Goal: Check status

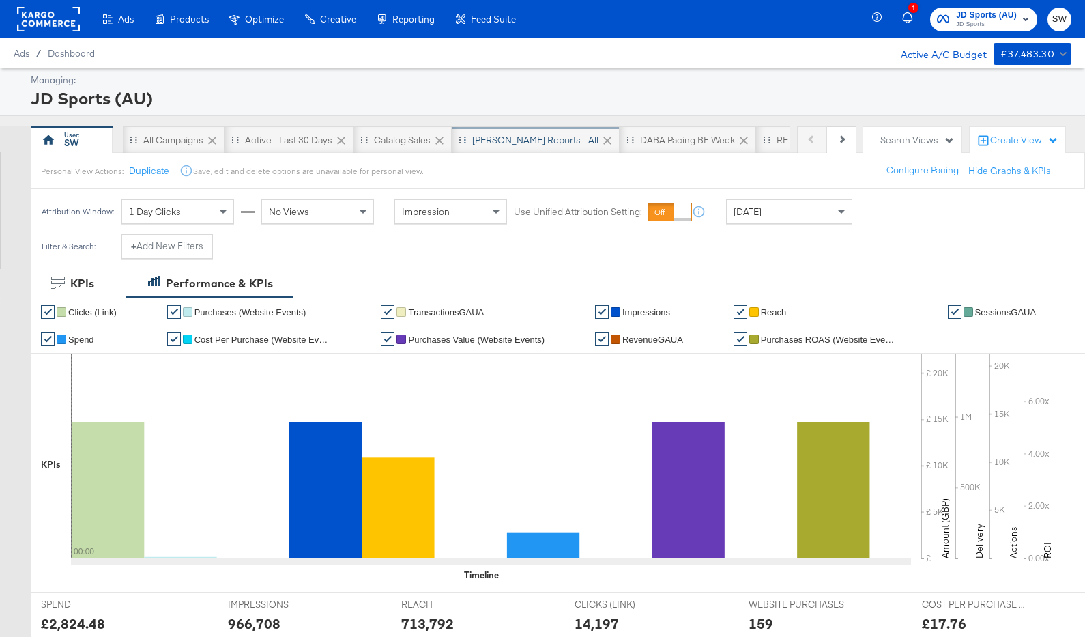
click at [505, 134] on div "SA - JD Reports - All" at bounding box center [535, 140] width 126 height 13
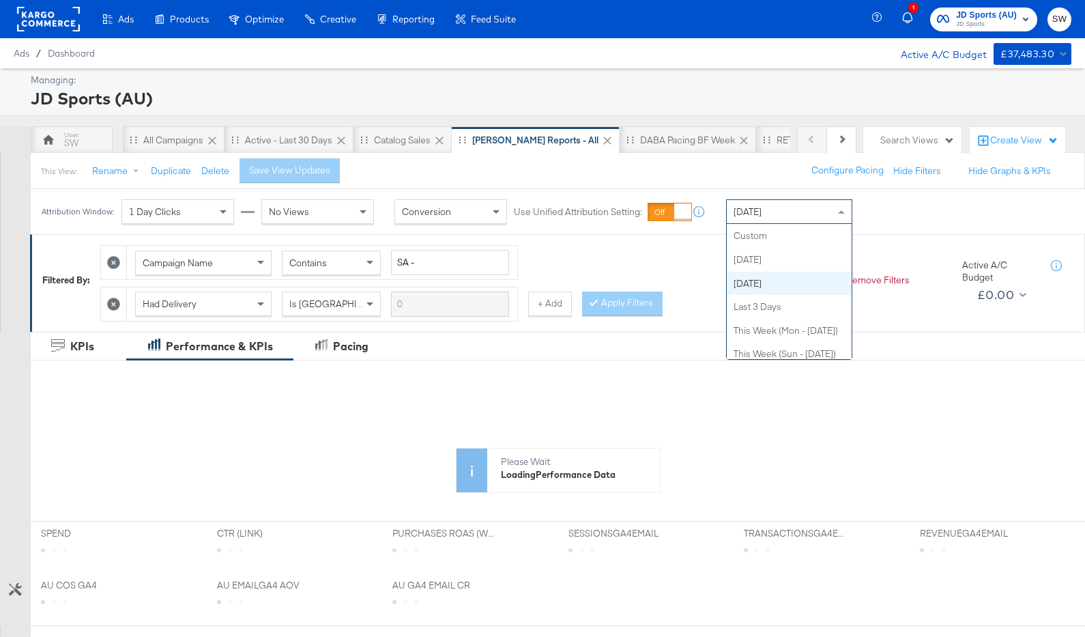
click at [785, 218] on div "[DATE]" at bounding box center [789, 211] width 125 height 23
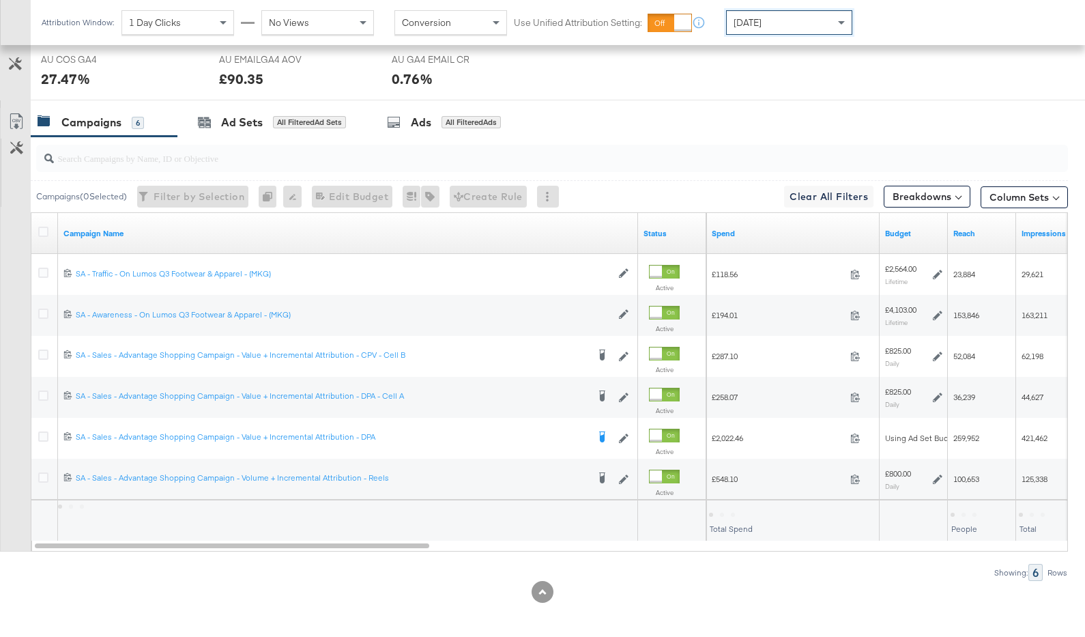
scroll to position [661, 0]
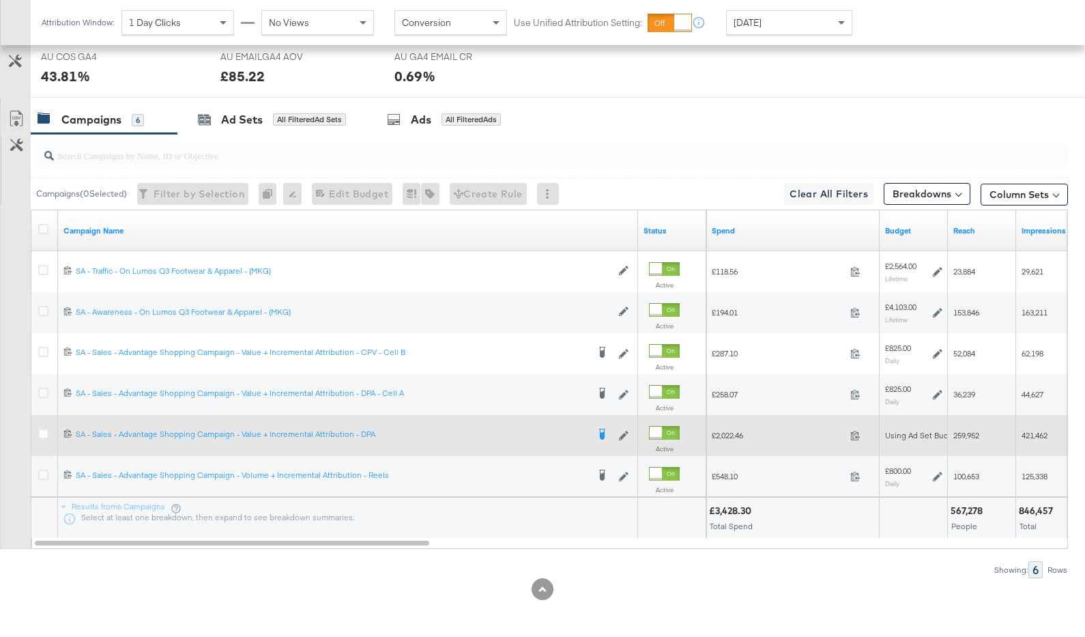
click at [662, 432] on div at bounding box center [656, 432] width 12 height 12
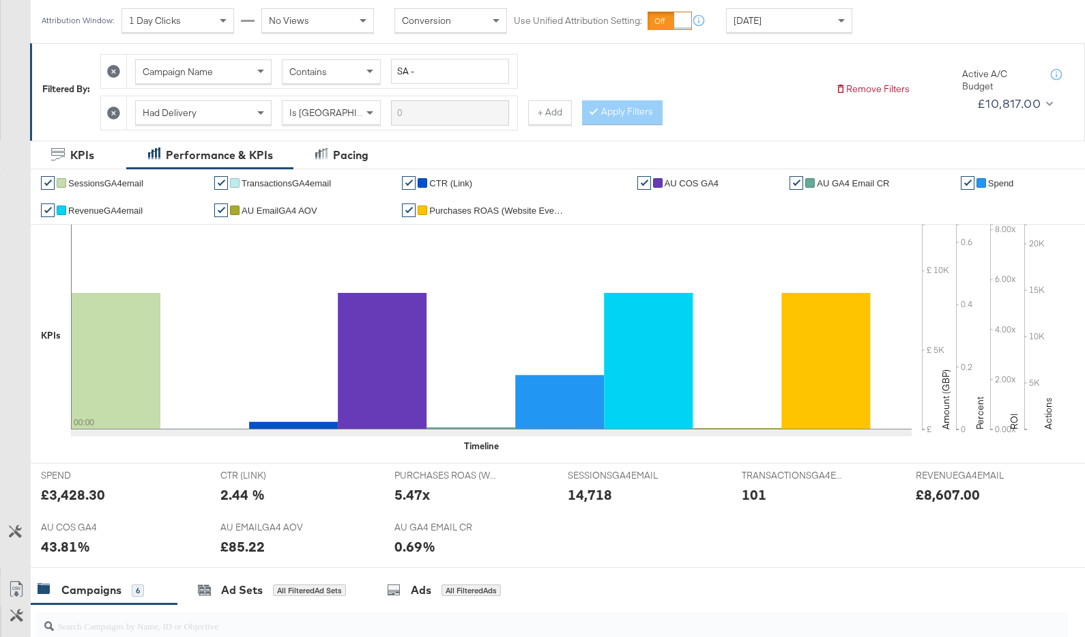
scroll to position [0, 0]
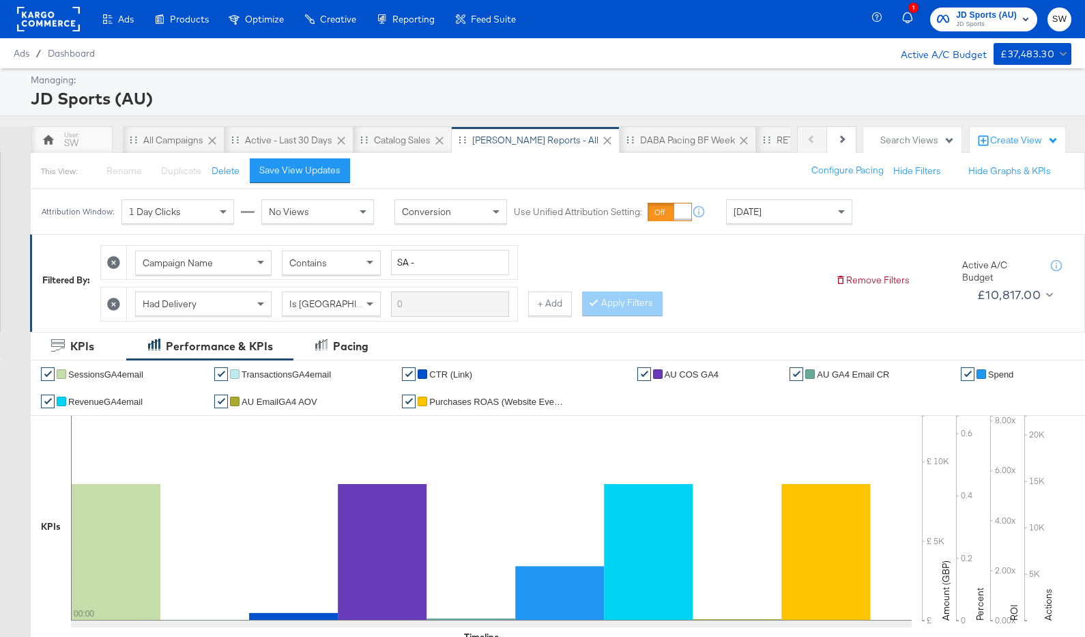
click at [991, 16] on span "JD Sports (AU)" at bounding box center [986, 15] width 61 height 14
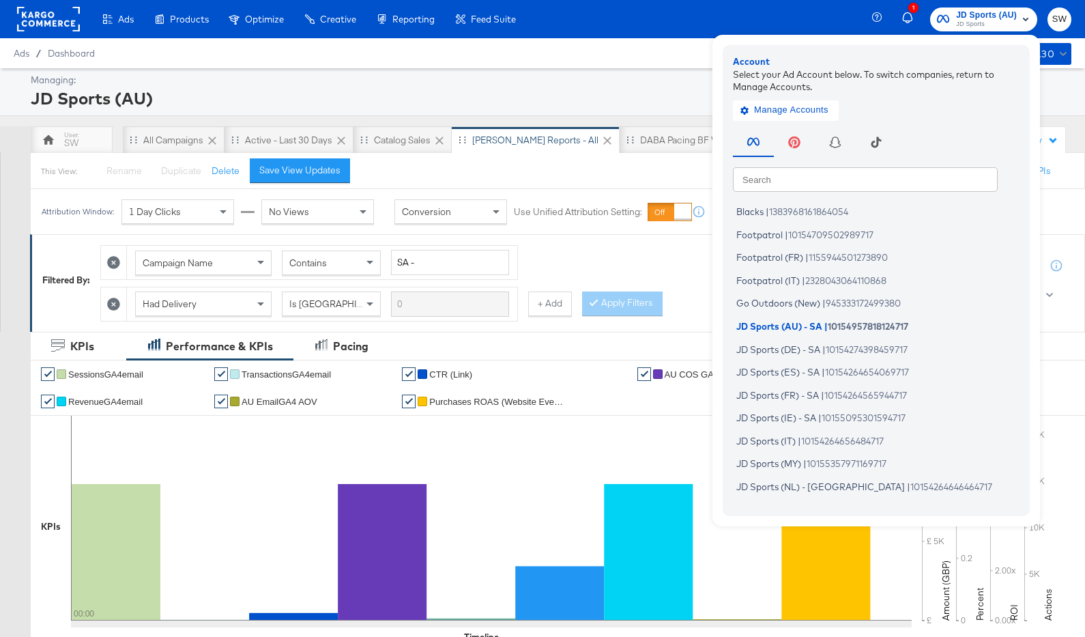
click at [890, 182] on input "text" at bounding box center [865, 178] width 265 height 25
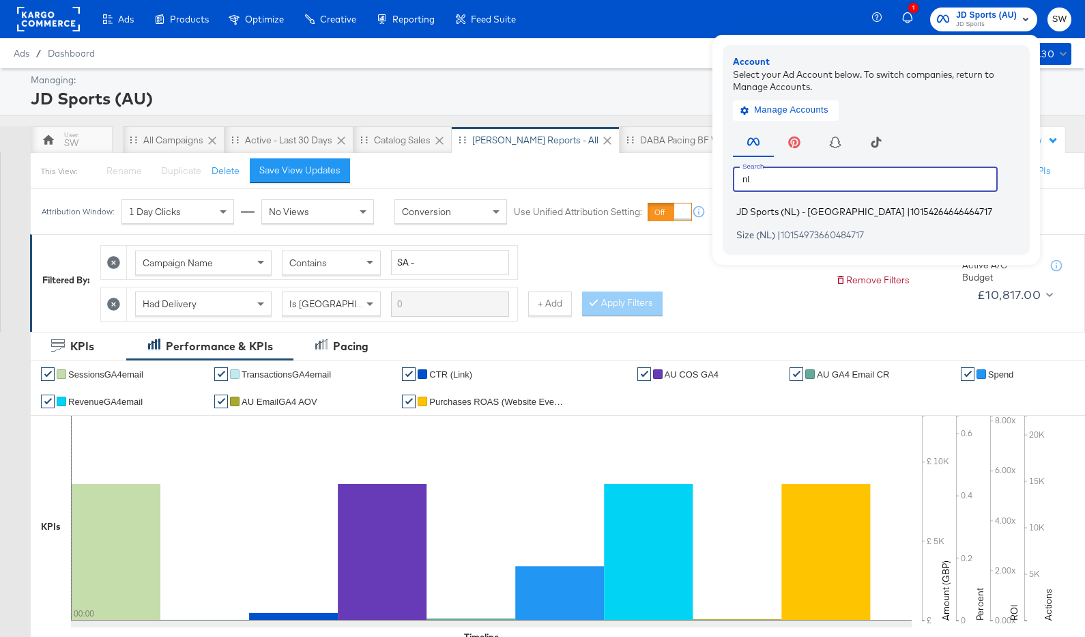
type input "nl"
click at [910, 212] on span "10154264646464717" at bounding box center [951, 211] width 82 height 11
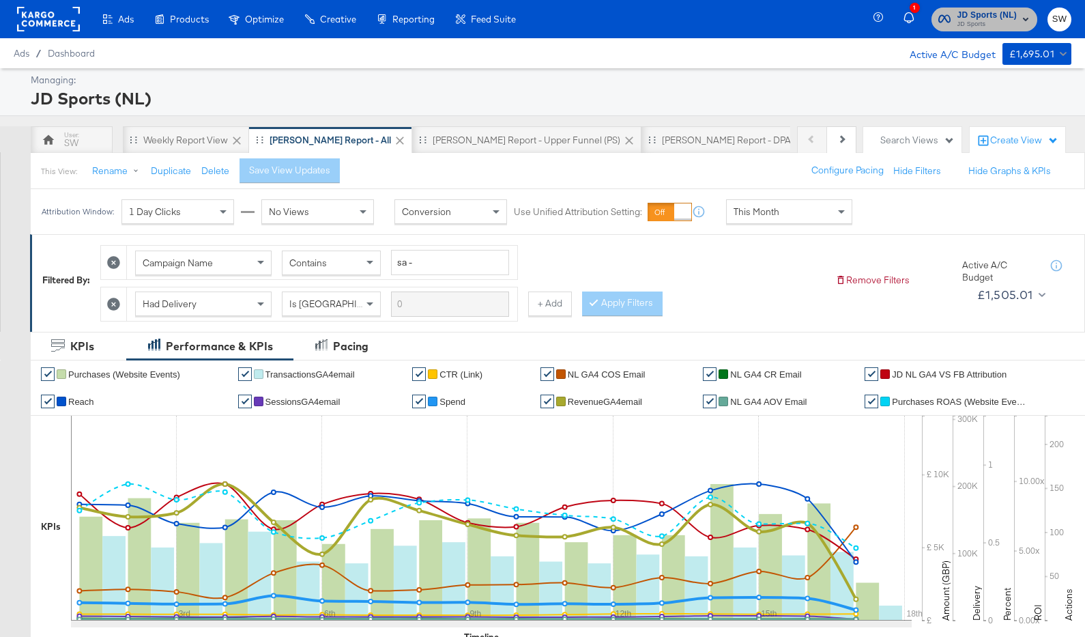
click at [1019, 20] on rect "button" at bounding box center [1025, 19] width 16 height 16
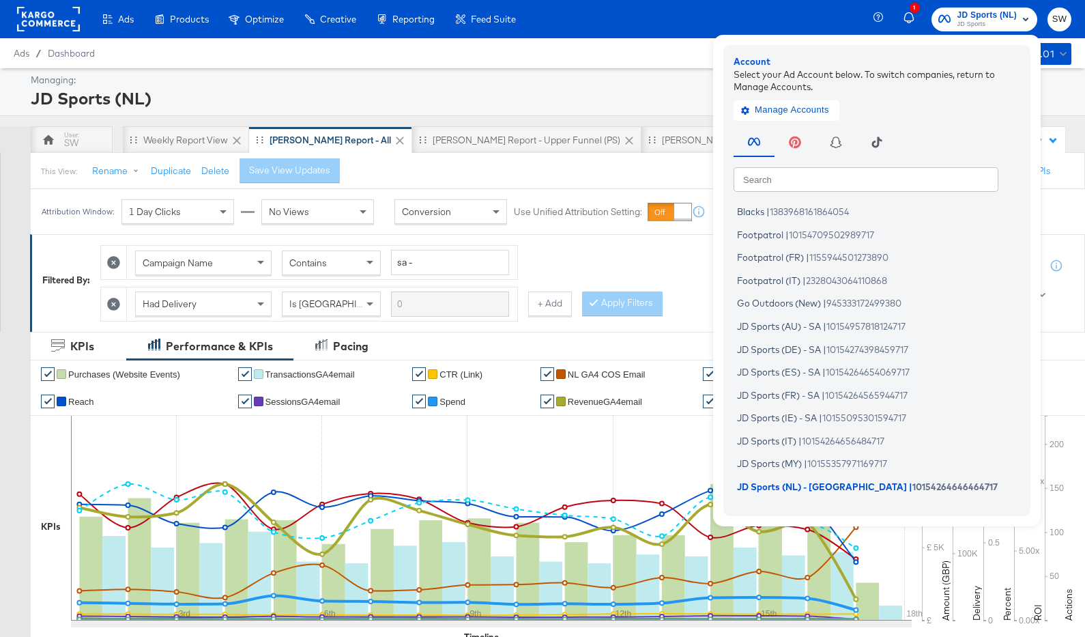
click at [873, 182] on input "text" at bounding box center [866, 178] width 265 height 25
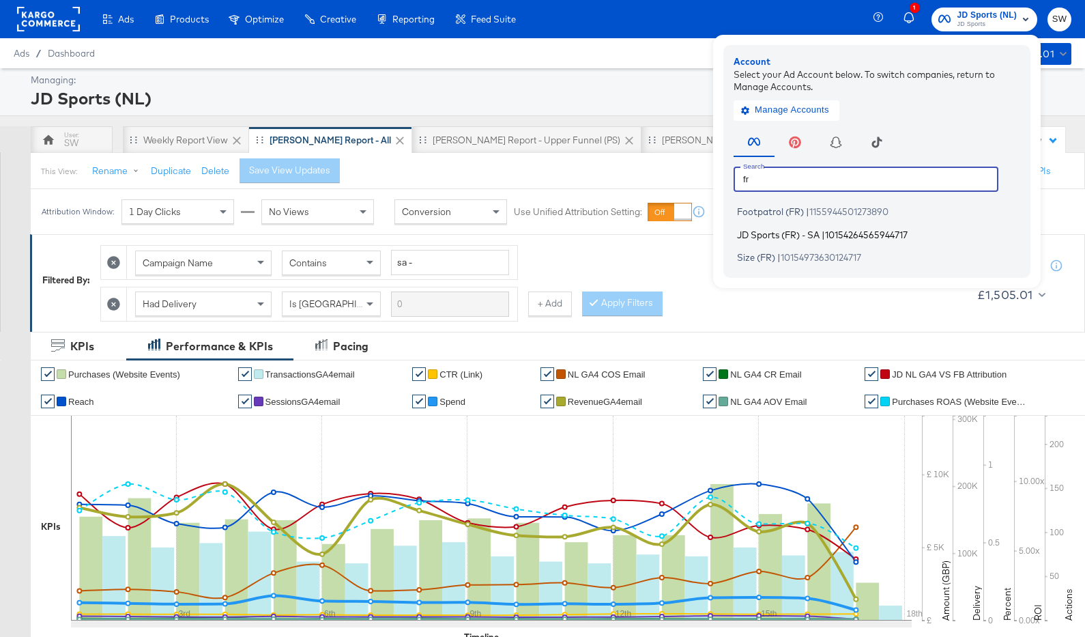
type input "fr"
click at [863, 231] on span "10154264565944717" at bounding box center [866, 234] width 83 height 11
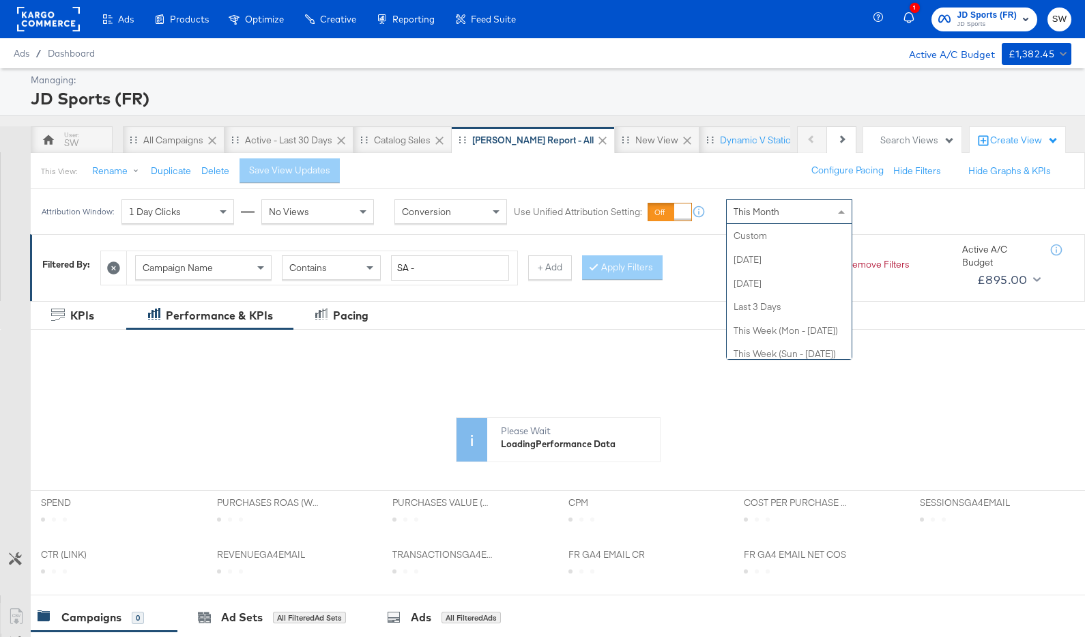
click at [759, 210] on span "This Month" at bounding box center [757, 211] width 46 height 12
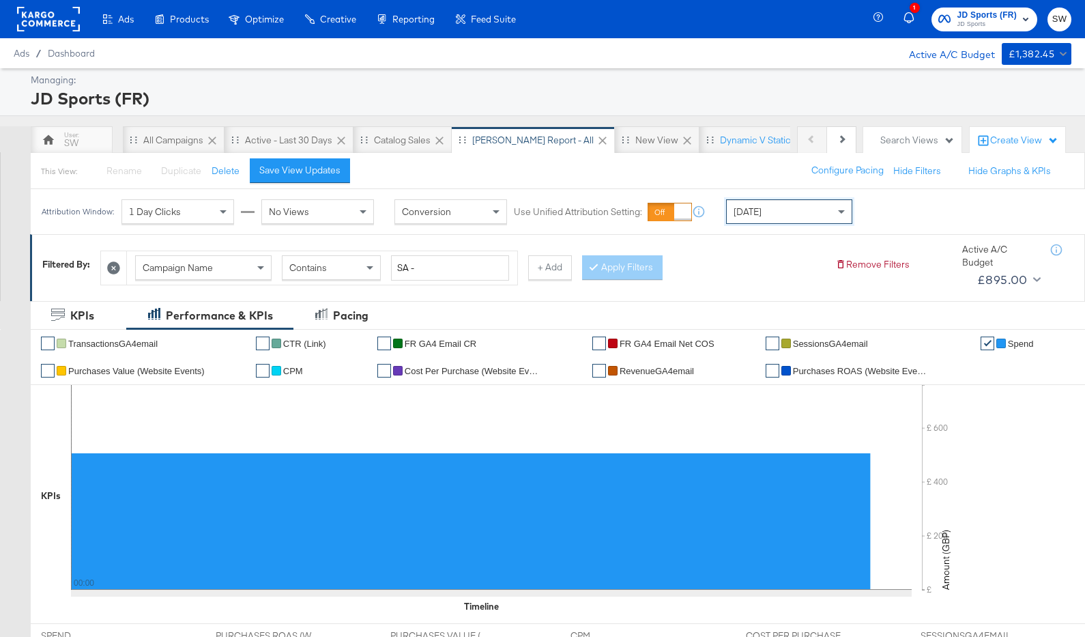
click at [998, 14] on span "JD Sports (FR)" at bounding box center [987, 15] width 60 height 14
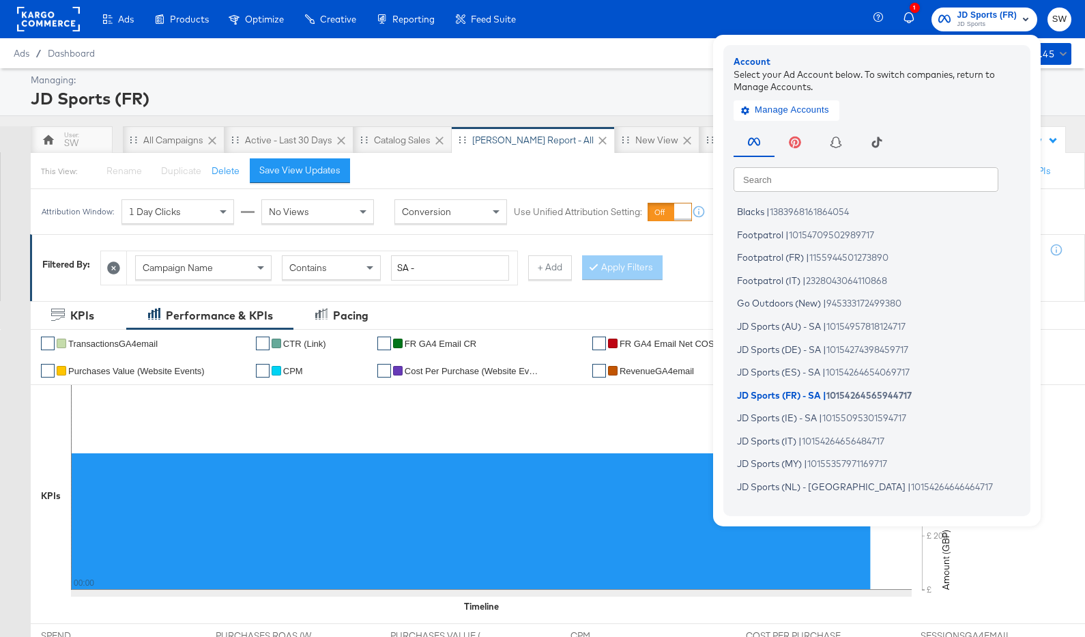
click at [881, 179] on input "text" at bounding box center [866, 178] width 265 height 25
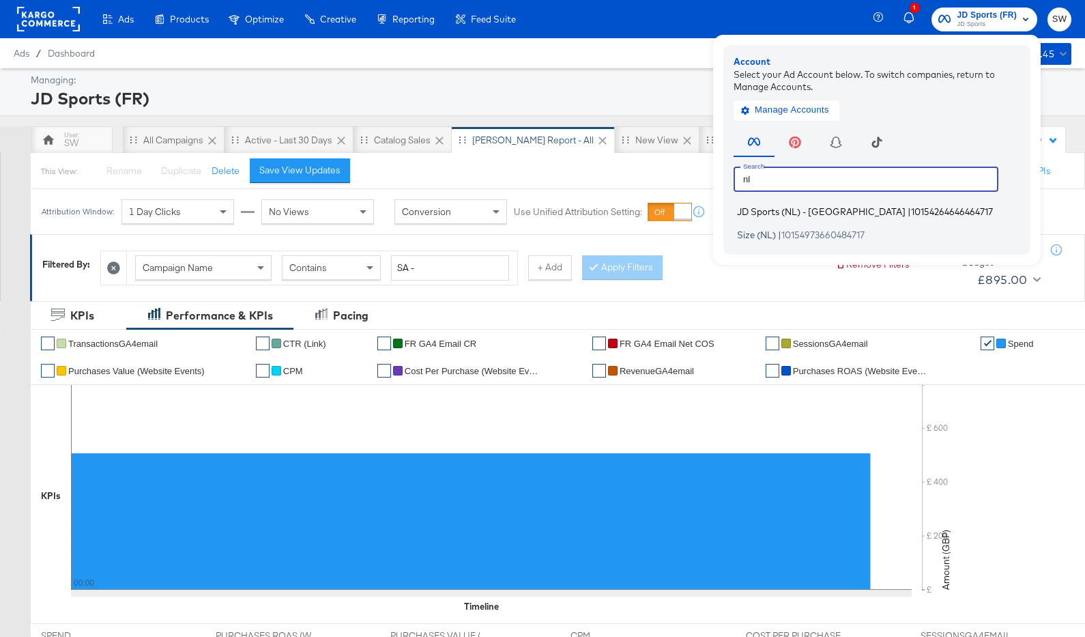
type input "nl"
click at [911, 211] on span "10154264646464717" at bounding box center [952, 211] width 82 height 11
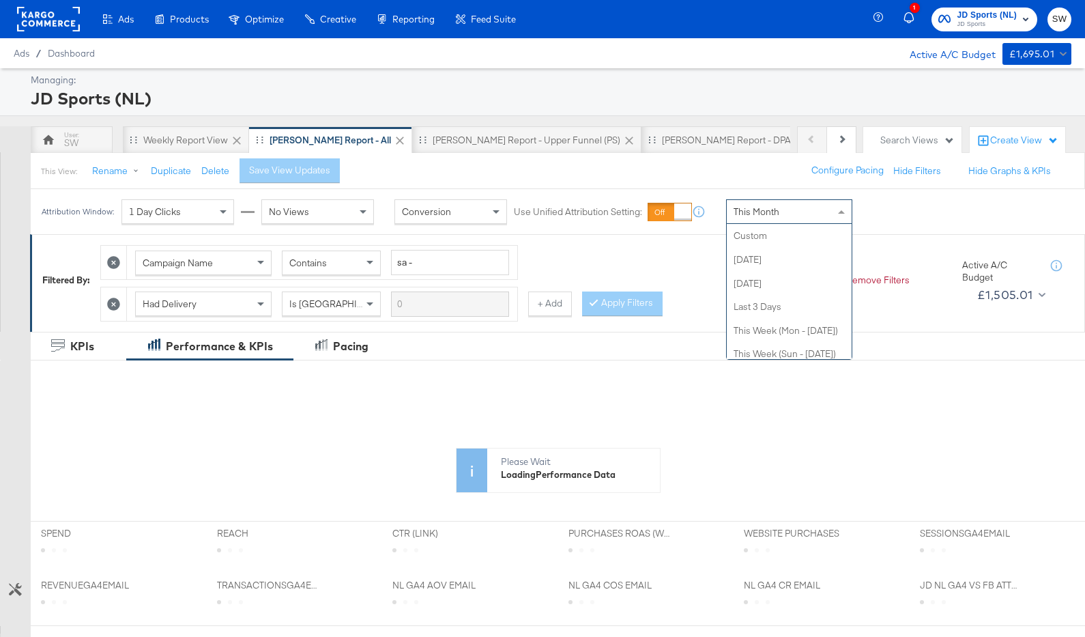
click at [802, 223] on div "This Month Custom Today Yesterday Last 3 Days This Week (Mon - Today) This Week…" at bounding box center [789, 211] width 126 height 25
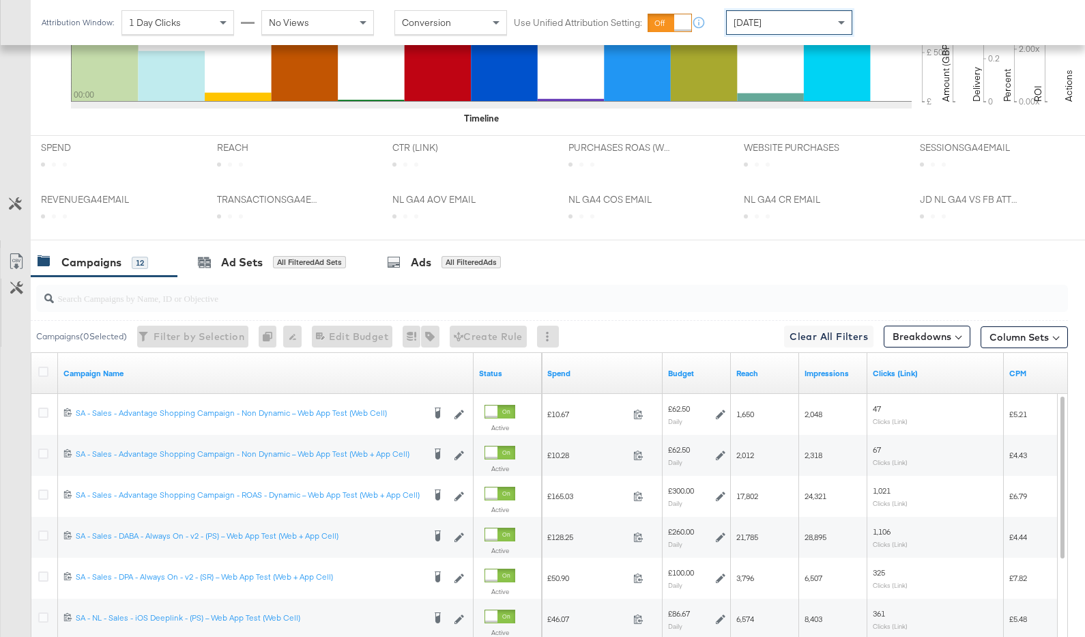
scroll to position [609, 0]
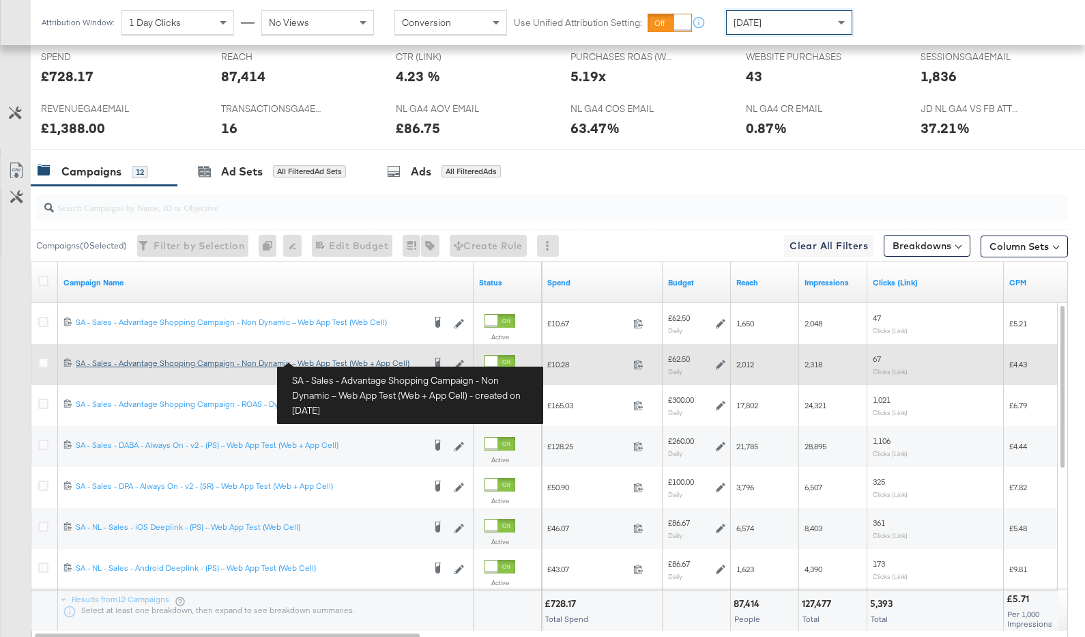
click at [328, 362] on div "SA - Sales - Advantage Shopping Campaign - Non Dynamic – Web App Test (Web + Ap…" at bounding box center [249, 363] width 347 height 11
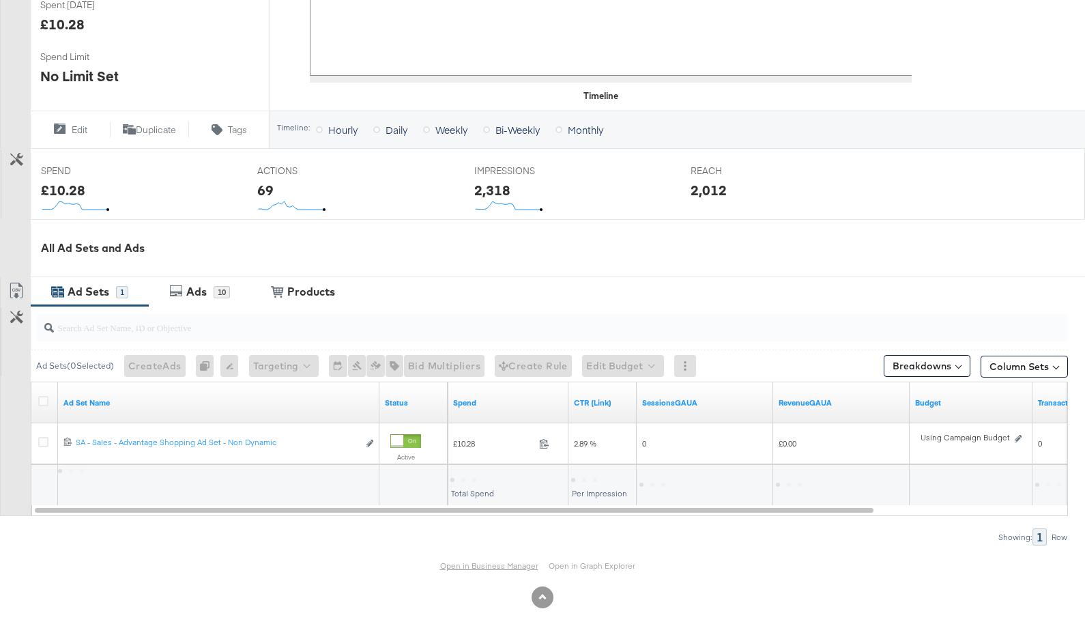
scroll to position [406, 0]
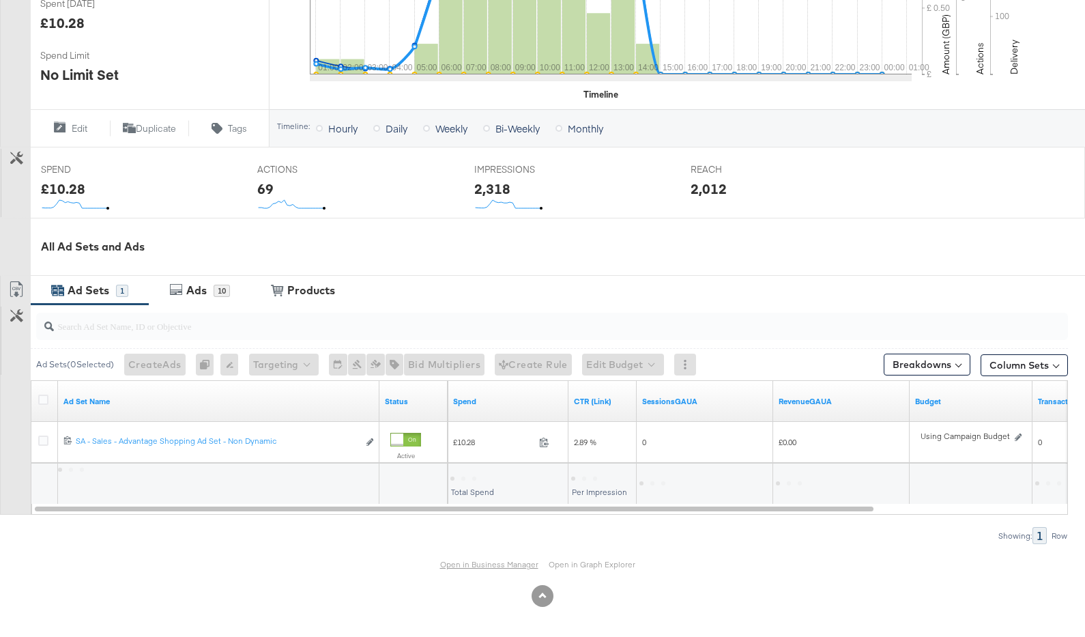
click at [495, 560] on link "Open in Business Manager" at bounding box center [489, 564] width 98 height 10
